Goal: Task Accomplishment & Management: Manage account settings

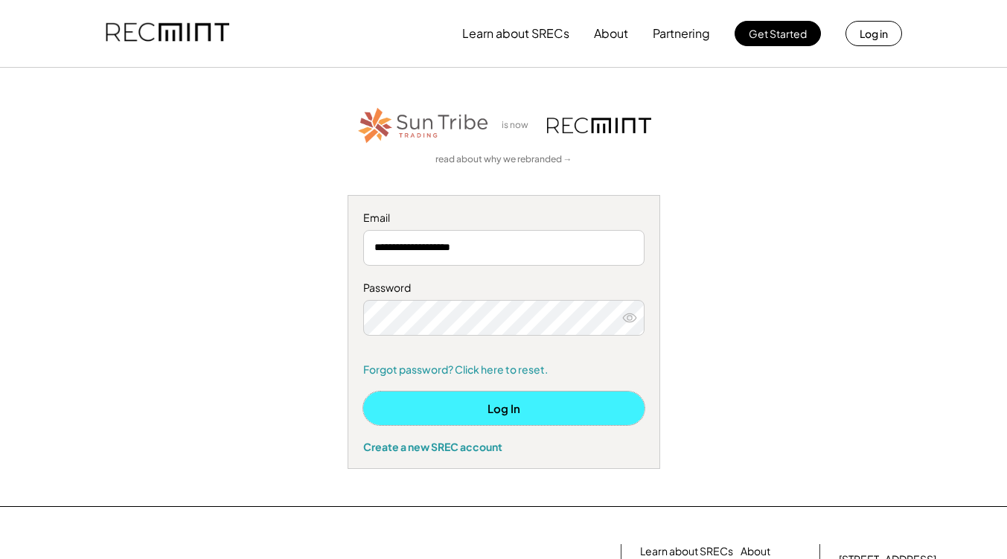
click at [472, 408] on button "Log In" at bounding box center [503, 407] width 281 height 33
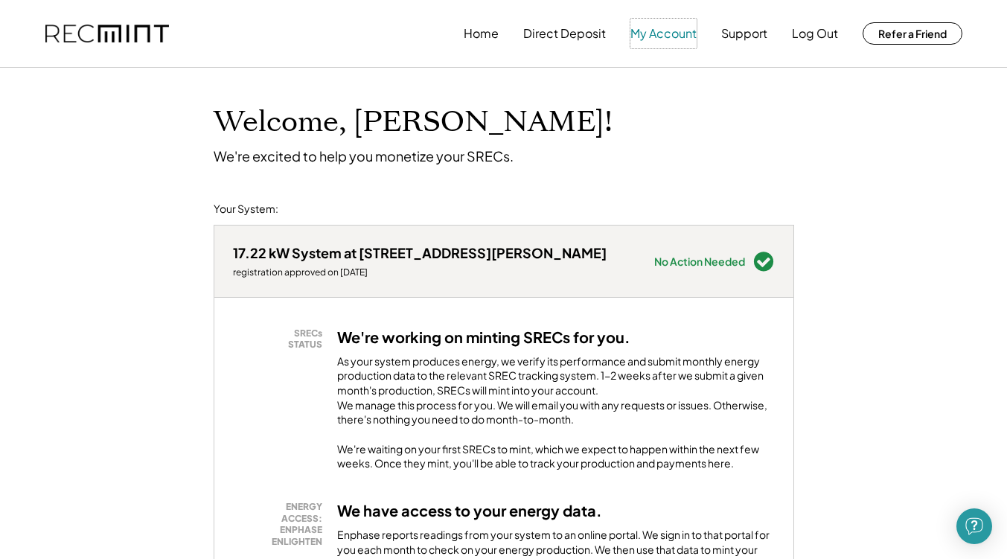
click at [675, 33] on button "My Account" at bounding box center [663, 34] width 66 height 30
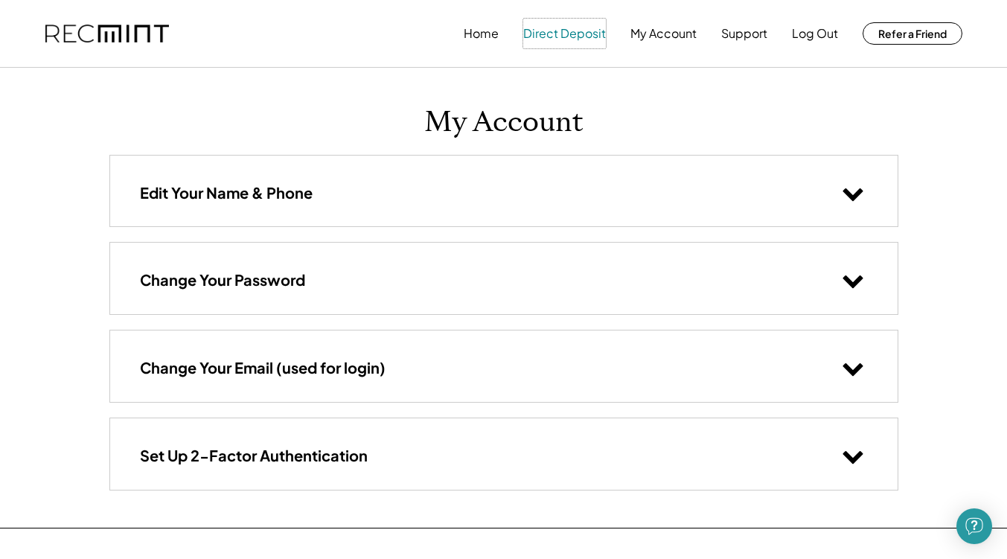
click at [572, 21] on button "Direct Deposit" at bounding box center [564, 34] width 83 height 30
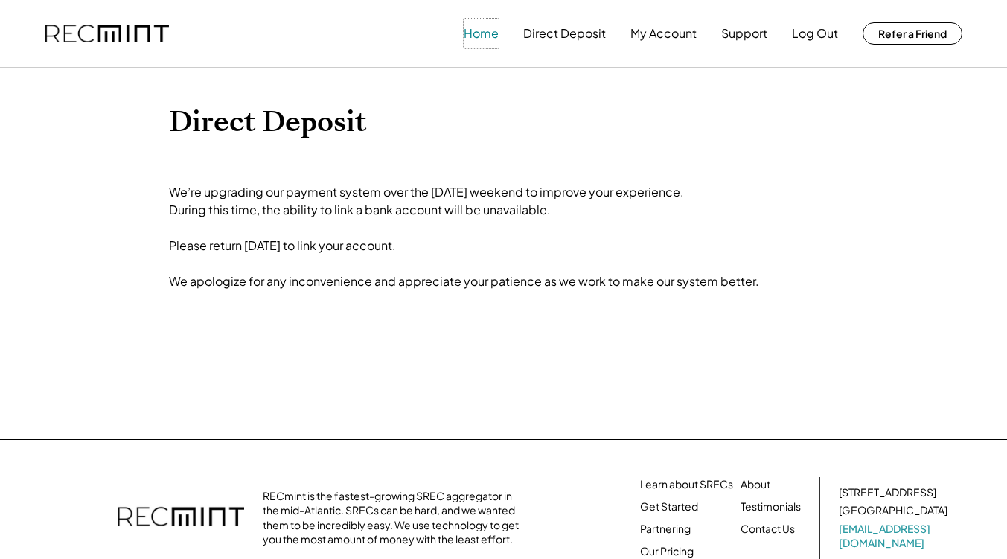
click at [481, 32] on button "Home" at bounding box center [480, 34] width 35 height 30
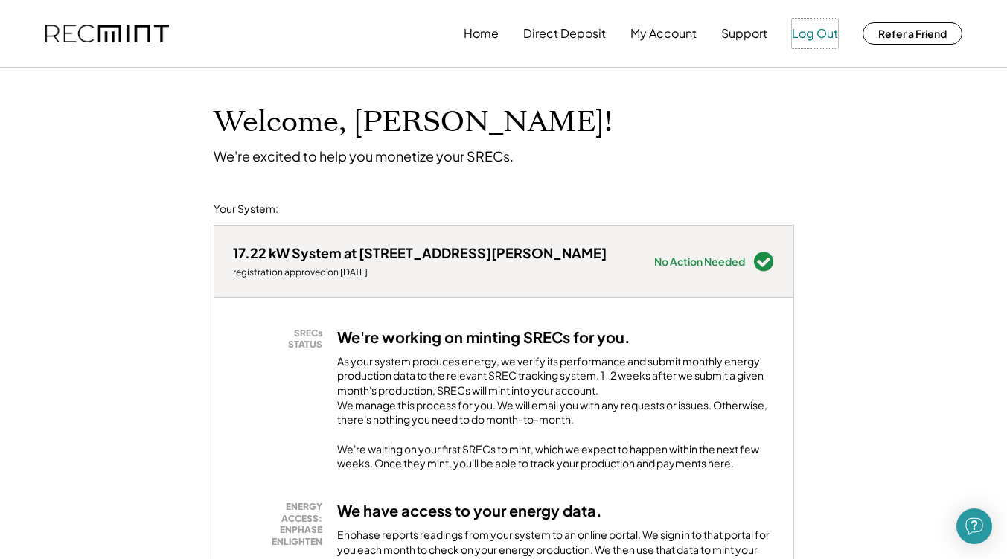
click at [810, 39] on button "Log Out" at bounding box center [815, 34] width 46 height 30
